Goal: Information Seeking & Learning: Find specific fact

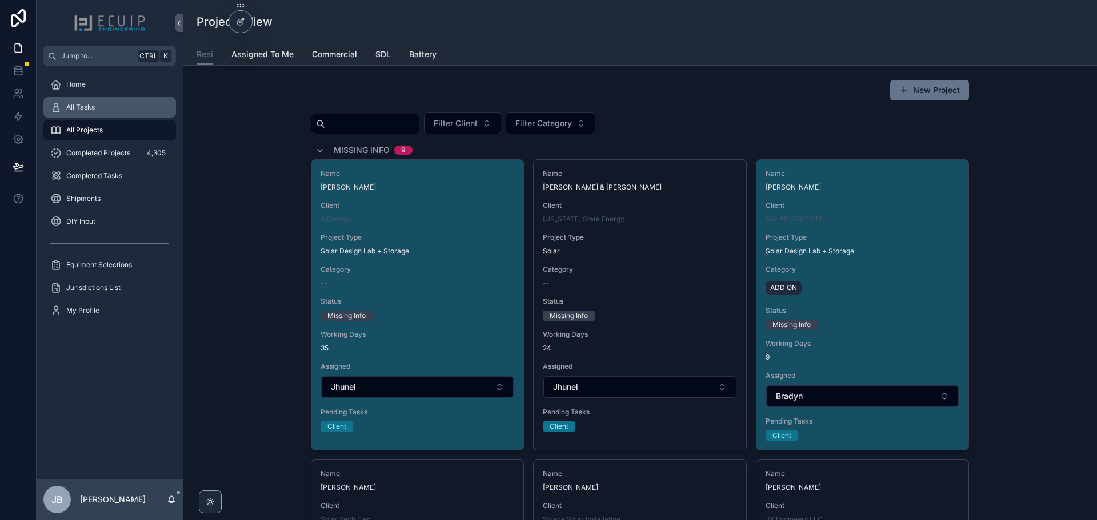
click at [105, 115] on div "All Tasks" at bounding box center [109, 107] width 119 height 18
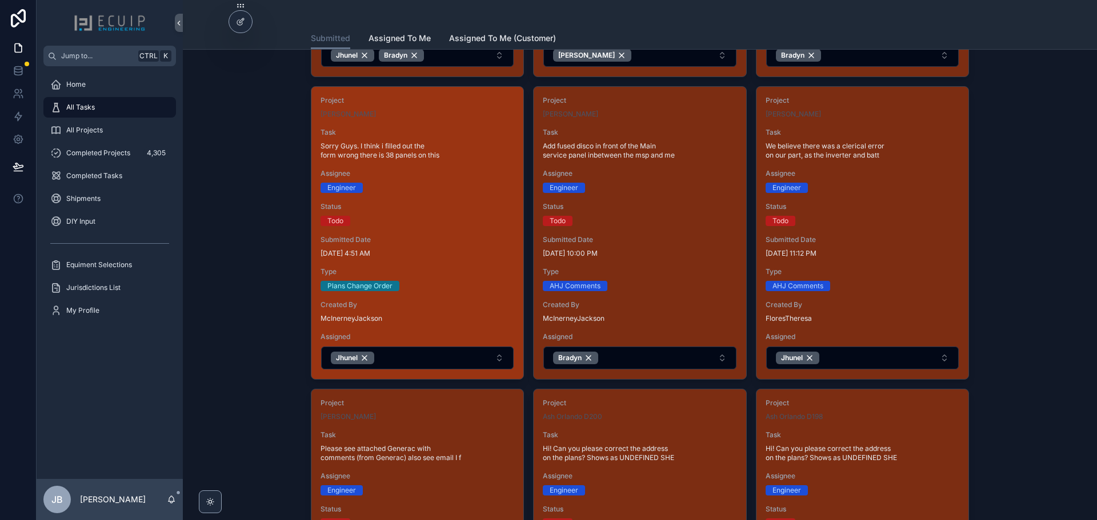
scroll to position [971, 0]
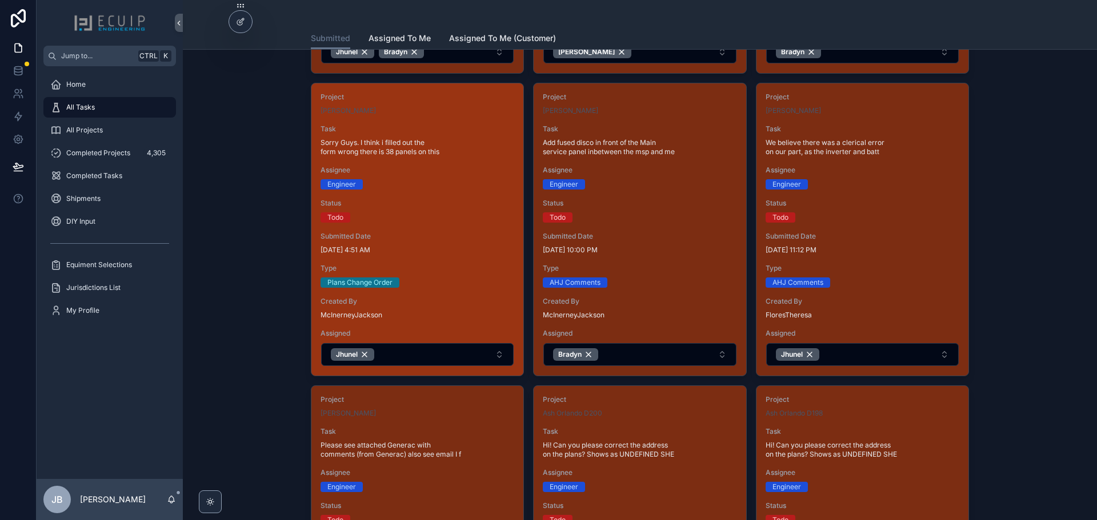
click at [496, 250] on span "[DATE] 4:51 AM" at bounding box center [417, 250] width 194 height 9
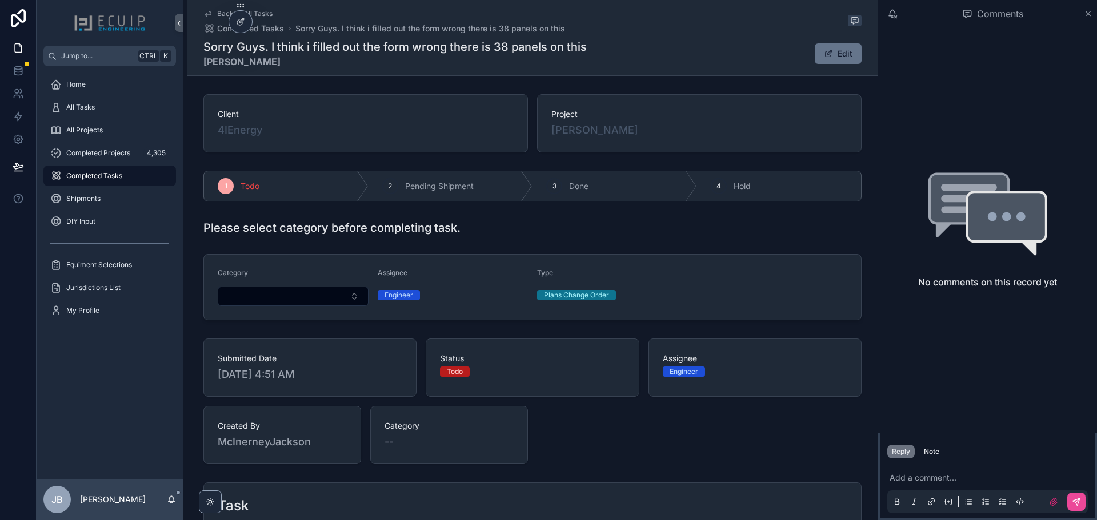
drag, startPoint x: 662, startPoint y: 135, endPoint x: 548, endPoint y: 135, distance: 114.2
click at [548, 135] on div "Project [PERSON_NAME]" at bounding box center [699, 123] width 324 height 58
copy span "[PERSON_NAME]"
click at [88, 103] on span "All Tasks" at bounding box center [80, 107] width 29 height 9
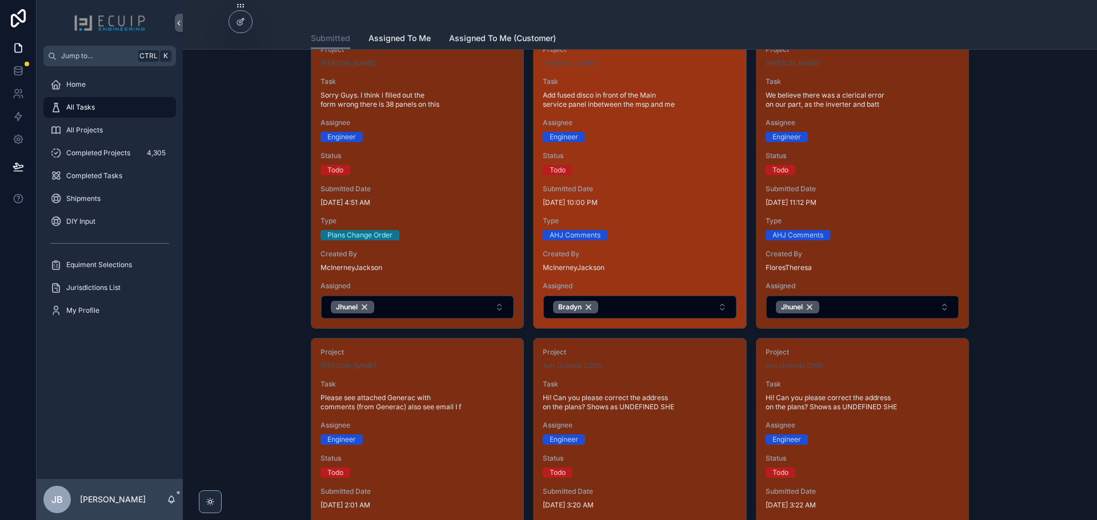
scroll to position [1028, 0]
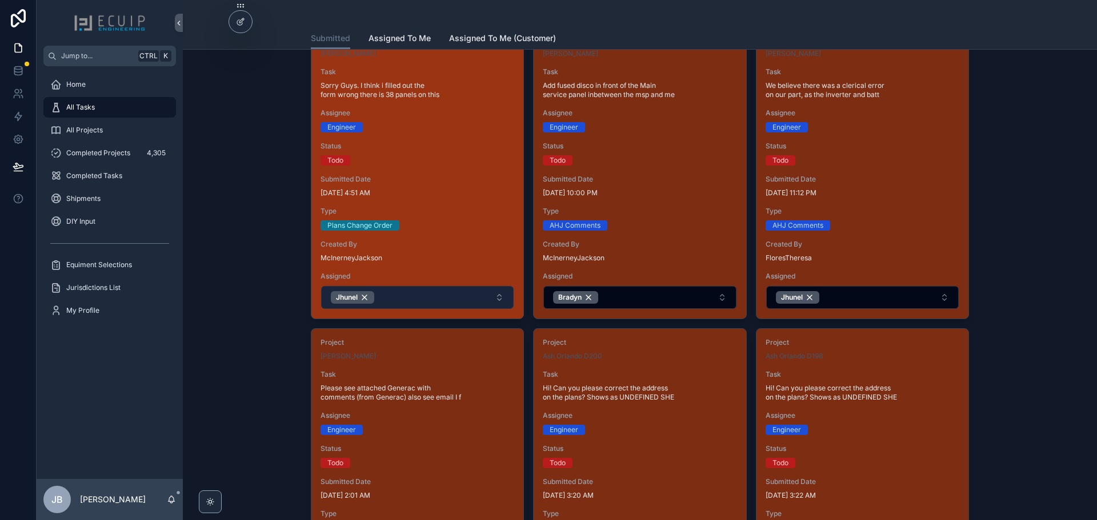
click at [435, 295] on button "Jhunel" at bounding box center [417, 297] width 192 height 23
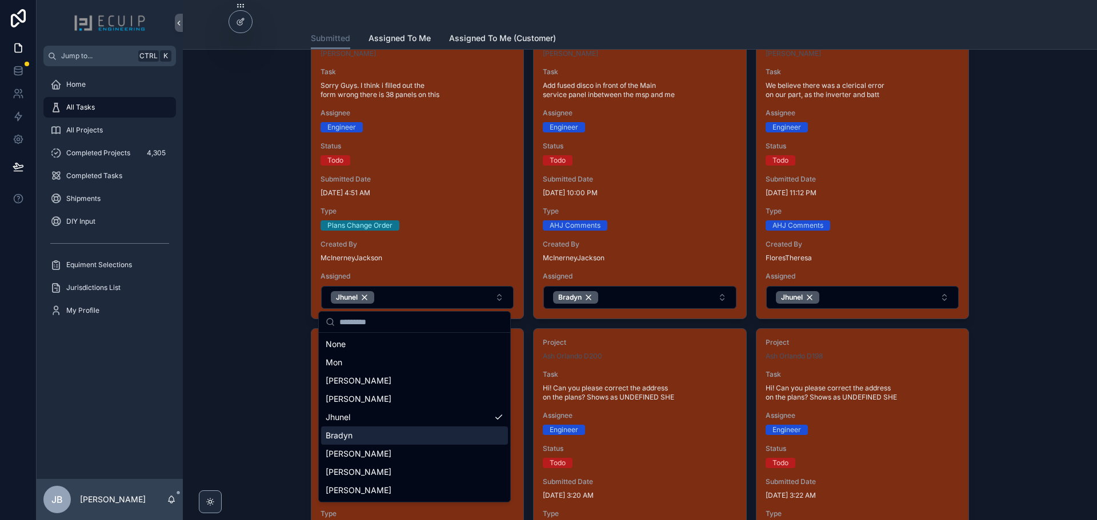
click at [395, 437] on div "Bradyn" at bounding box center [414, 436] width 187 height 18
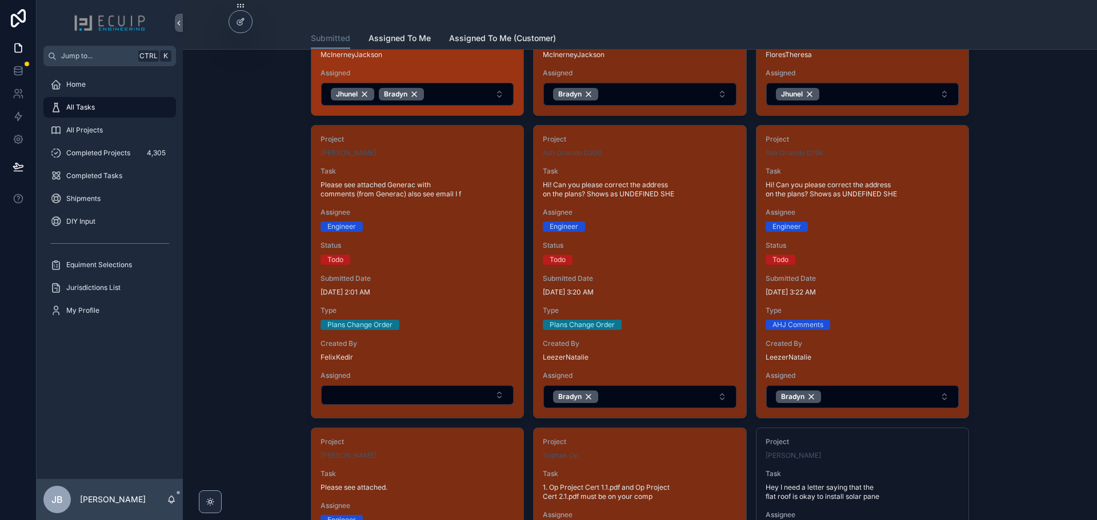
scroll to position [1199, 0]
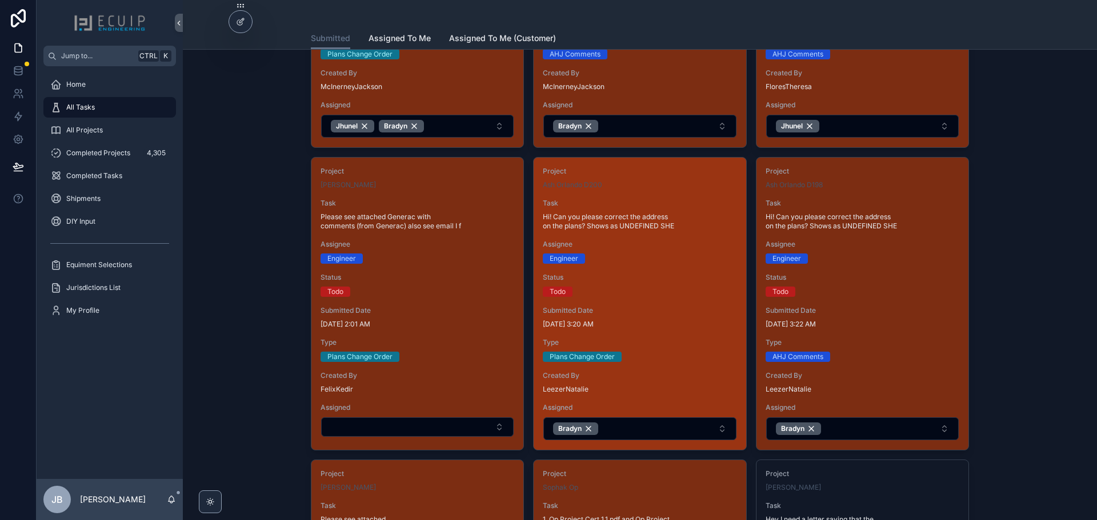
click at [654, 313] on span "Submitted Date" at bounding box center [640, 310] width 194 height 9
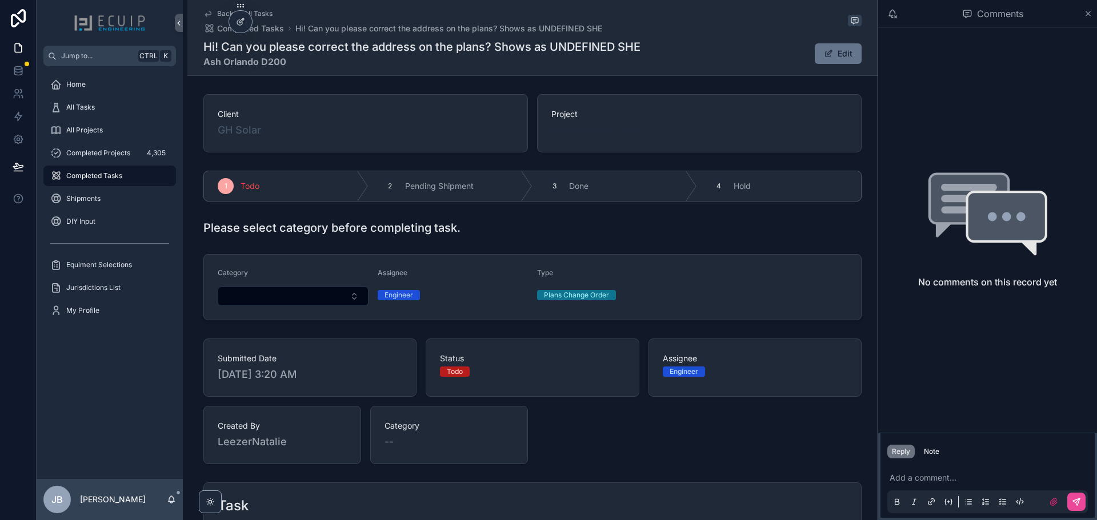
click at [582, 134] on span "Ash Orlando D200" at bounding box center [597, 130] width 92 height 16
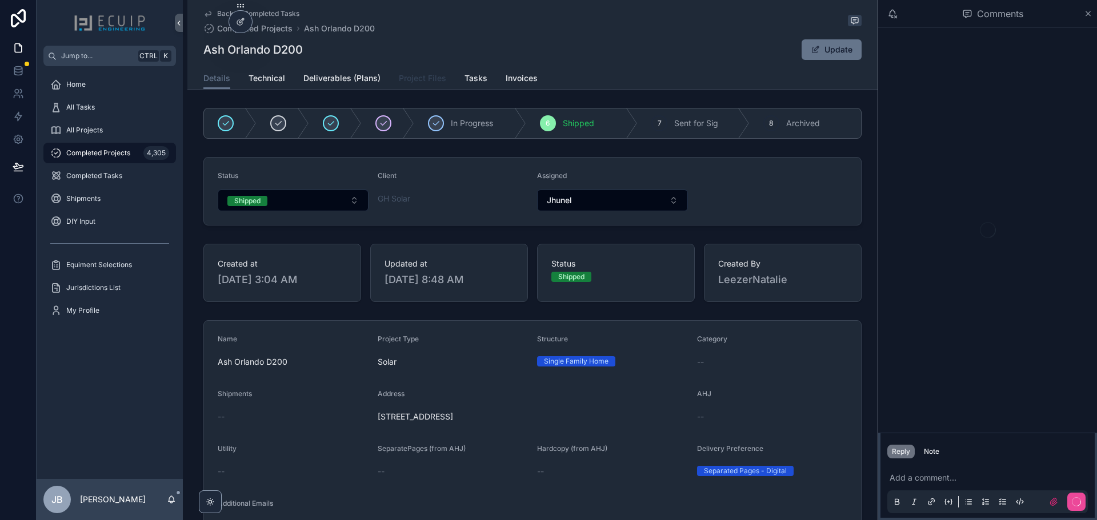
click at [424, 74] on span "Project Files" at bounding box center [422, 78] width 47 height 11
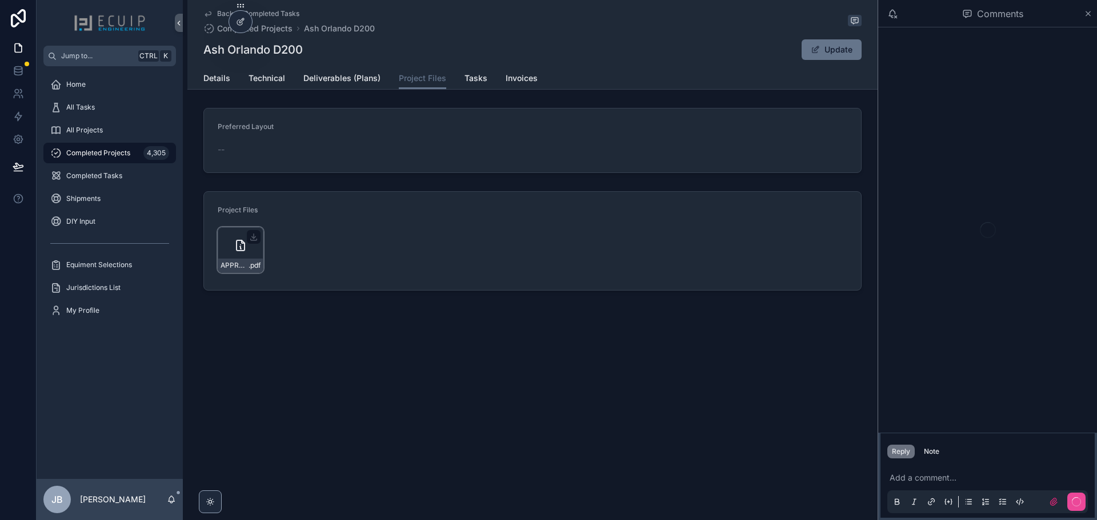
click at [234, 240] on icon "scrollable content" at bounding box center [241, 246] width 14 height 14
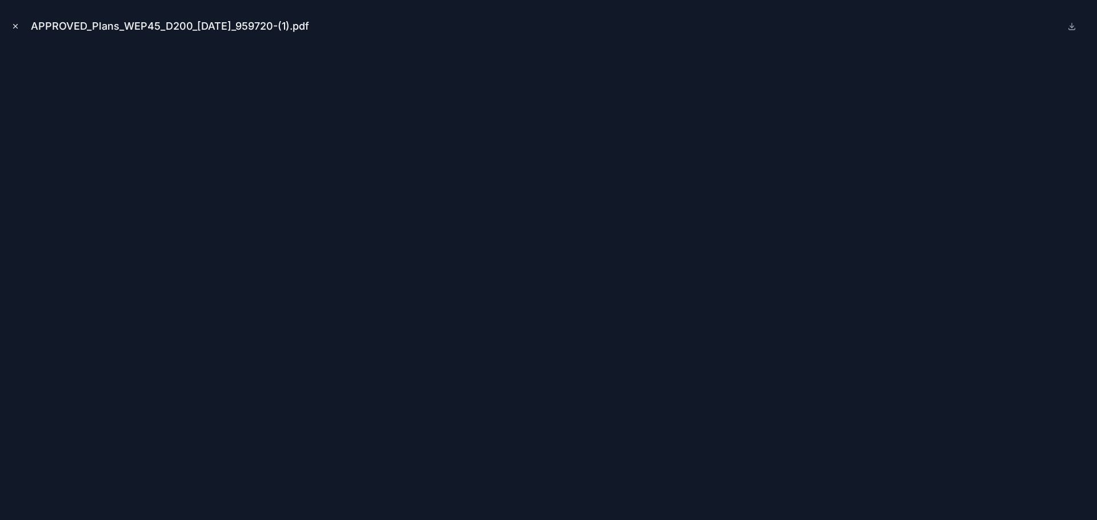
click at [17, 25] on icon "Close modal" at bounding box center [15, 26] width 8 height 8
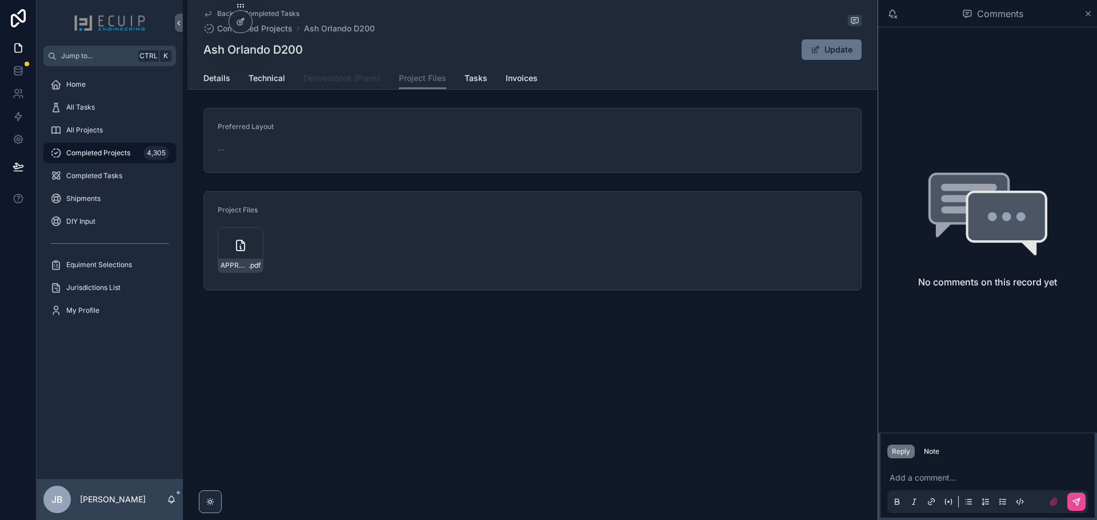
click at [364, 76] on span "Deliverables (Plans)" at bounding box center [341, 78] width 77 height 11
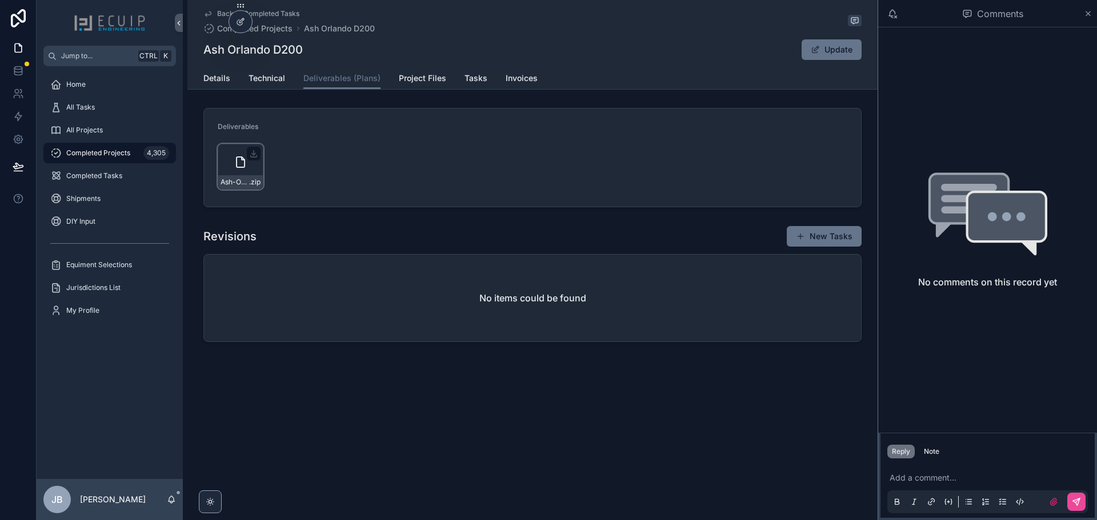
click at [239, 158] on icon "scrollable content" at bounding box center [241, 162] width 14 height 14
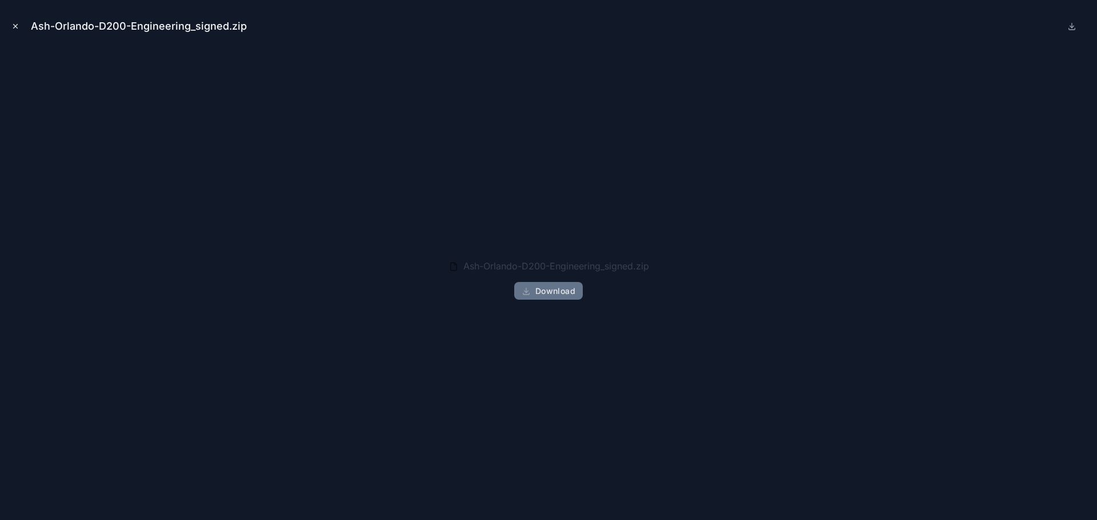
click at [13, 25] on icon "Close modal" at bounding box center [15, 26] width 8 height 8
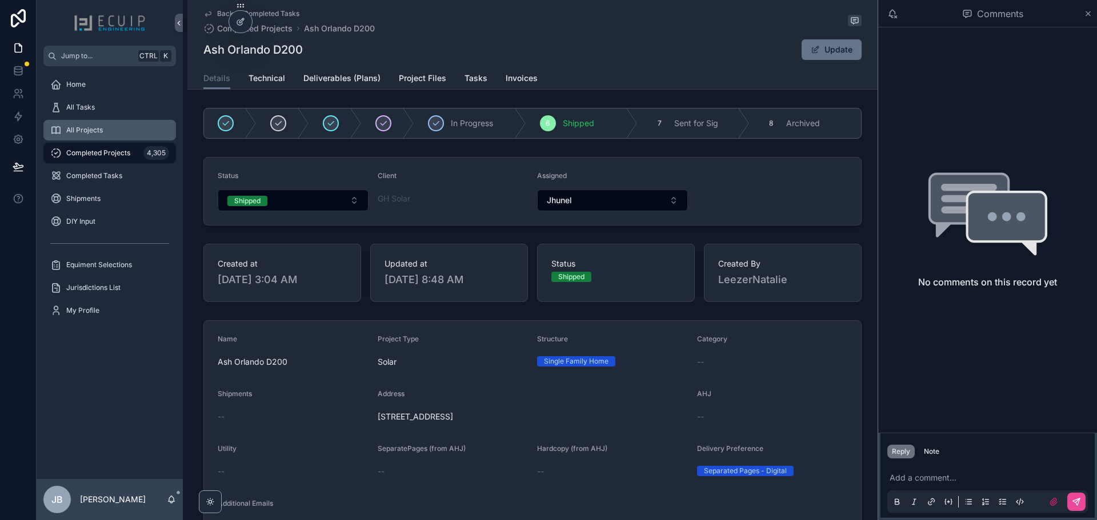
click at [94, 125] on div "All Projects" at bounding box center [109, 130] width 119 height 18
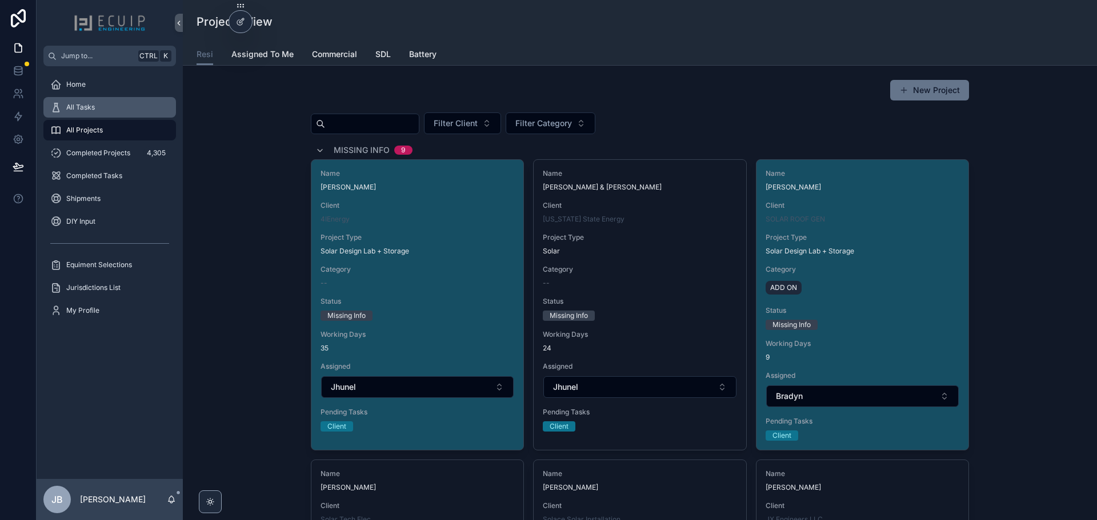
click at [95, 106] on span "All Tasks" at bounding box center [80, 107] width 29 height 9
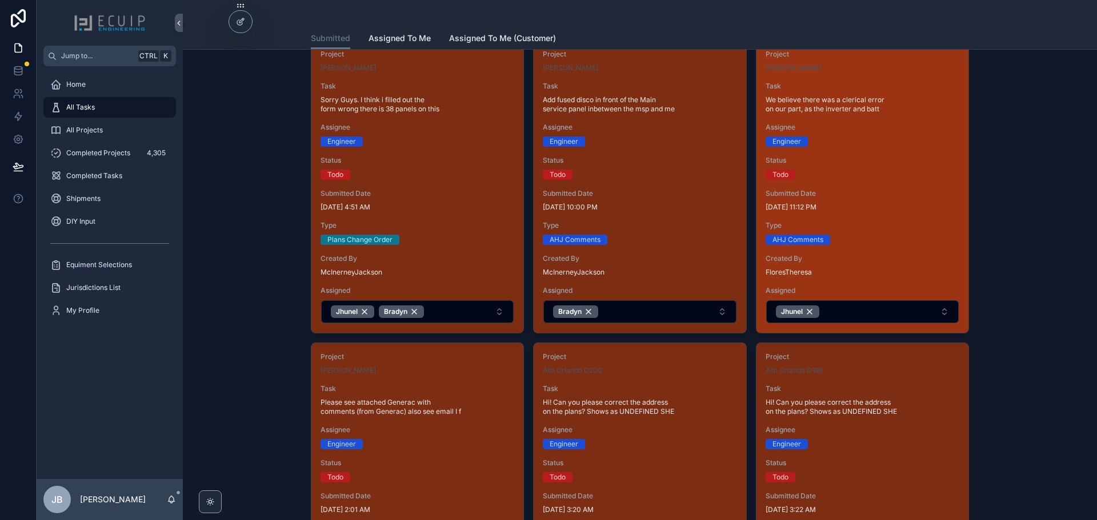
scroll to position [971, 0]
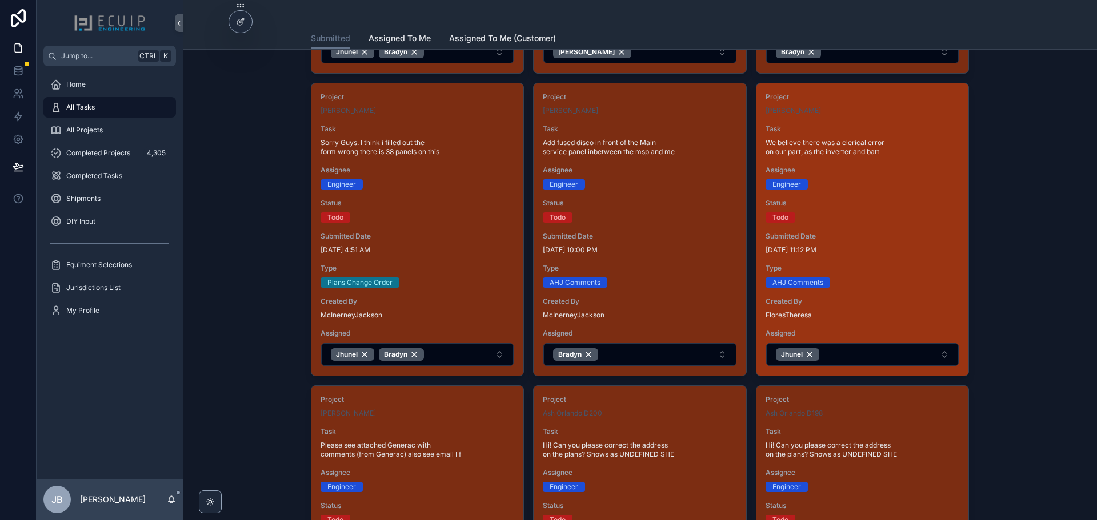
click at [872, 242] on div "Submitted Date [DATE] 11:12 PM" at bounding box center [862, 243] width 194 height 23
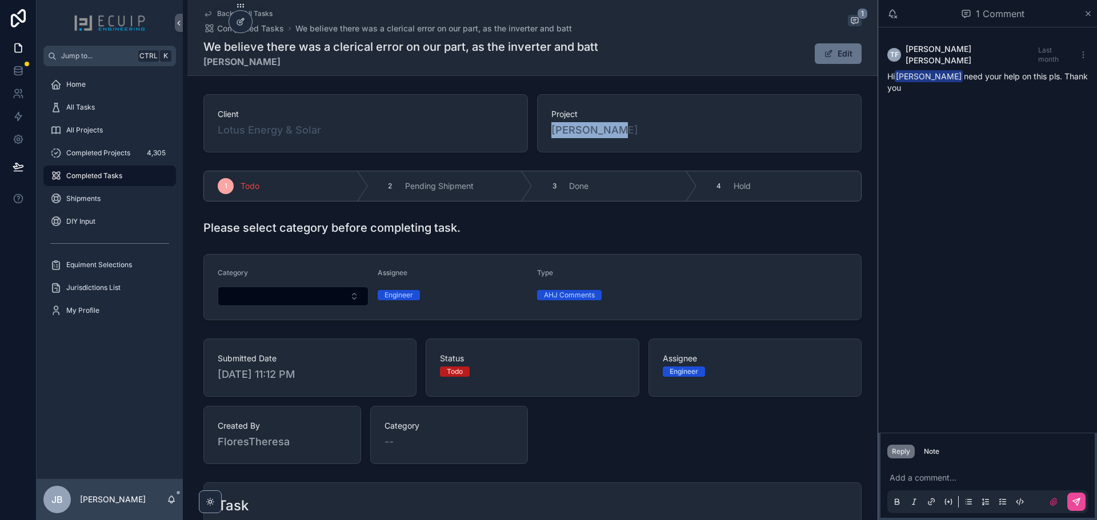
drag, startPoint x: 620, startPoint y: 131, endPoint x: 548, endPoint y: 131, distance: 72.5
click at [548, 131] on div "Project [PERSON_NAME]" at bounding box center [699, 123] width 324 height 58
copy span "[PERSON_NAME]"
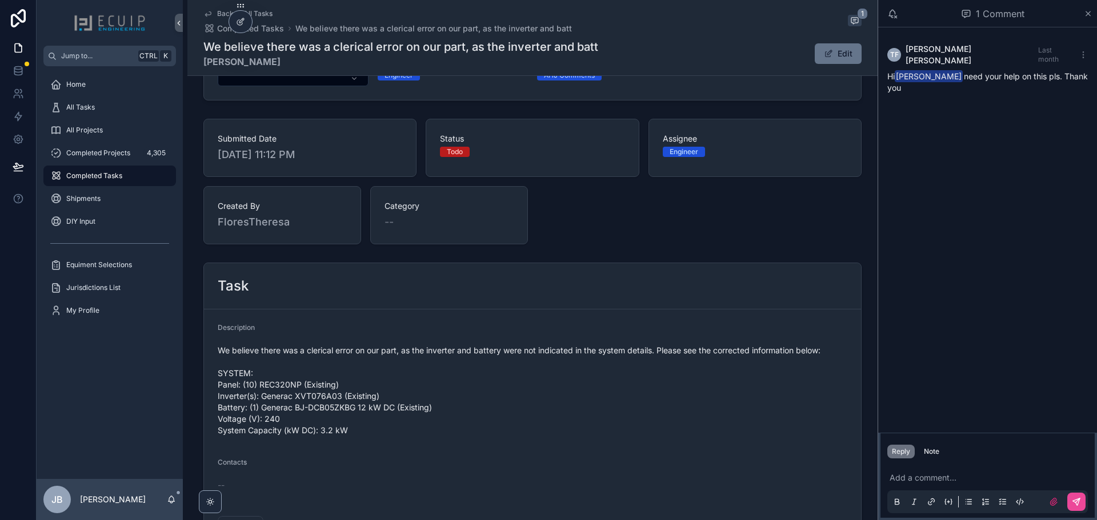
scroll to position [228, 0]
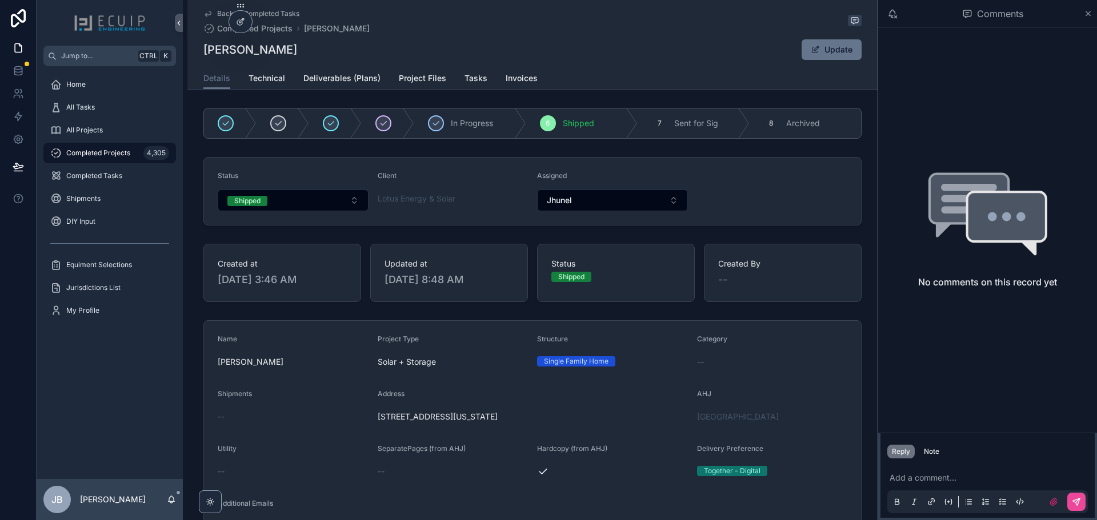
drag, startPoint x: 562, startPoint y: 420, endPoint x: 372, endPoint y: 416, distance: 190.2
click at [372, 416] on form "Name Mary Rosell Project Type Solar + Storage Structure Single Family Home Cate…" at bounding box center [532, 490] width 657 height 338
copy span "615 Palm Avenue Tarpon Springs Florida 34689"
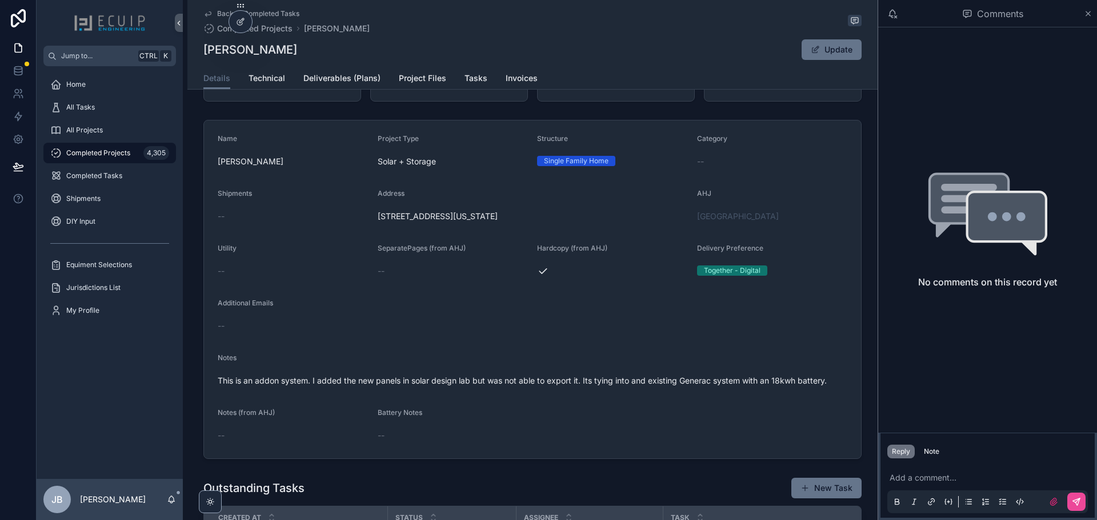
scroll to position [286, 0]
